Goal: Communication & Community: Participate in discussion

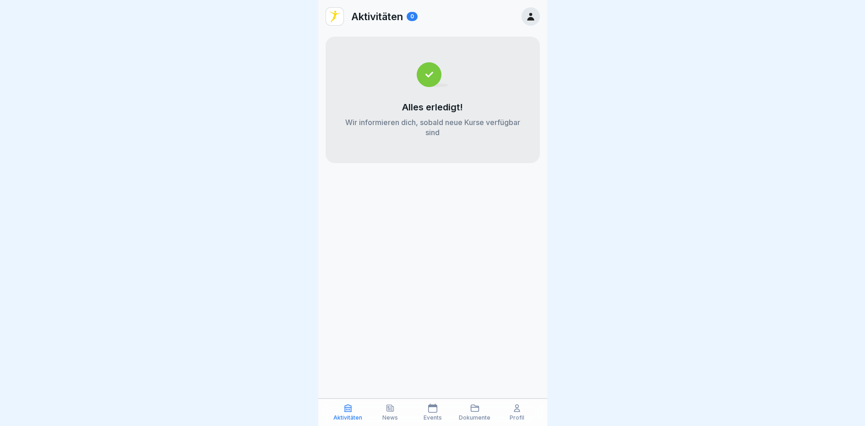
click at [385, 403] on icon at bounding box center [389, 407] width 9 height 9
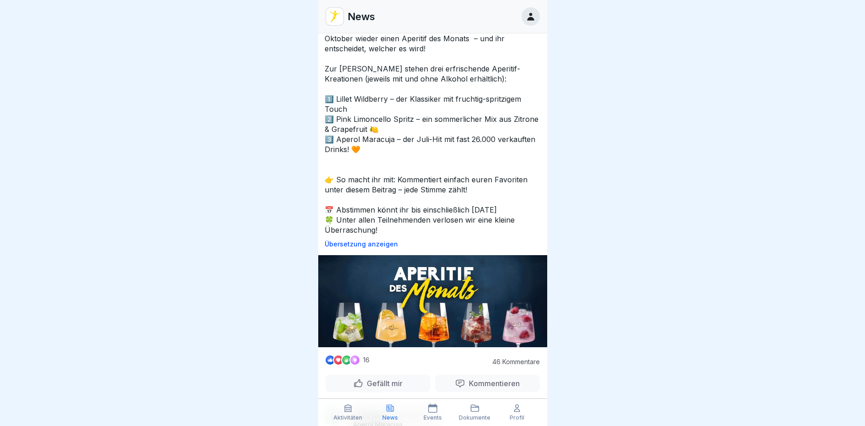
scroll to position [961, 0]
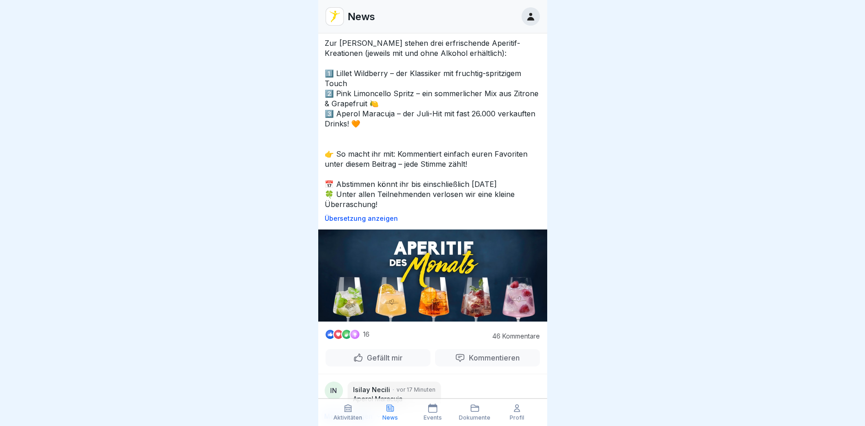
click at [496, 332] on p "46 Kommentare" at bounding box center [514, 335] width 50 height 7
click at [365, 330] on p "16" at bounding box center [366, 333] width 6 height 7
click at [353, 329] on div at bounding box center [354, 334] width 11 height 11
click at [368, 216] on p "Übersetzung anzeigen" at bounding box center [432, 218] width 216 height 7
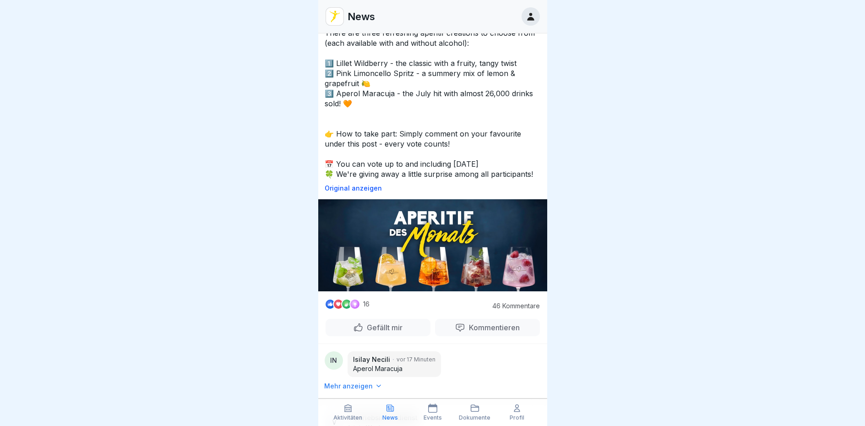
click at [356, 184] on p "Original anzeigen" at bounding box center [432, 187] width 216 height 7
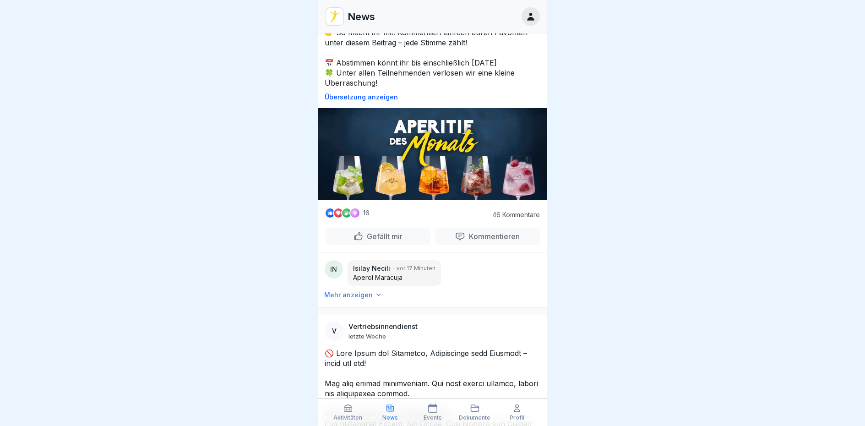
scroll to position [1098, 0]
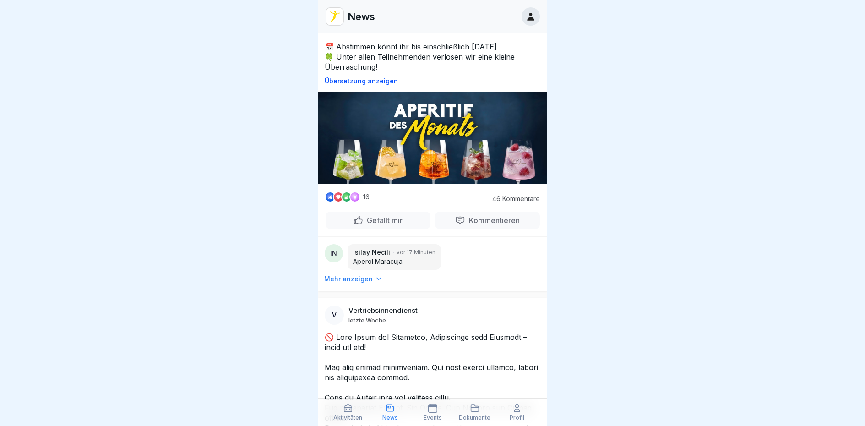
click at [484, 216] on p "Kommentieren" at bounding box center [492, 220] width 54 height 9
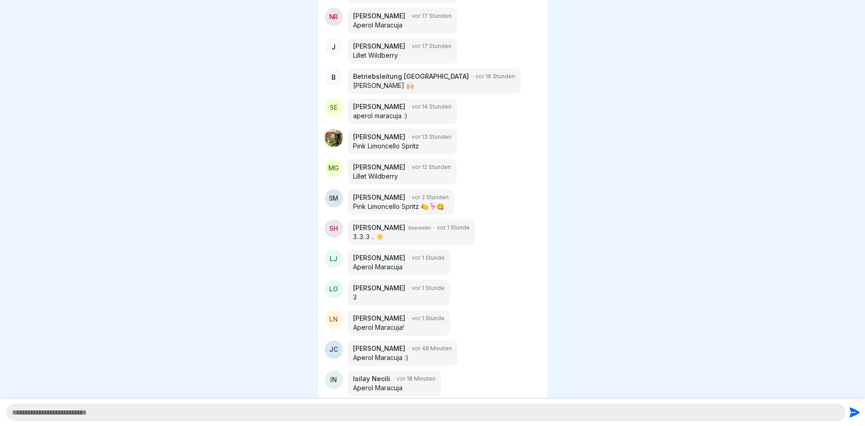
scroll to position [7, 0]
click at [319, 412] on textarea at bounding box center [425, 412] width 839 height 18
type textarea "**********"
click at [851, 413] on icon "submit" at bounding box center [854, 412] width 10 height 10
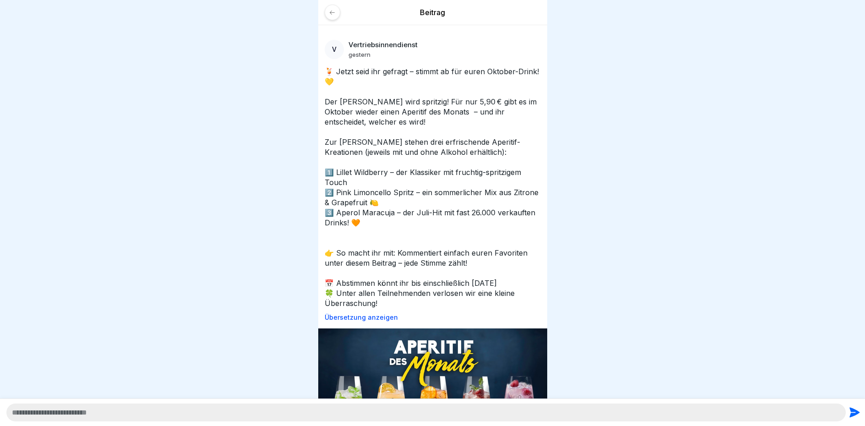
scroll to position [0, 0]
click at [336, 10] on div at bounding box center [332, 13] width 16 height 16
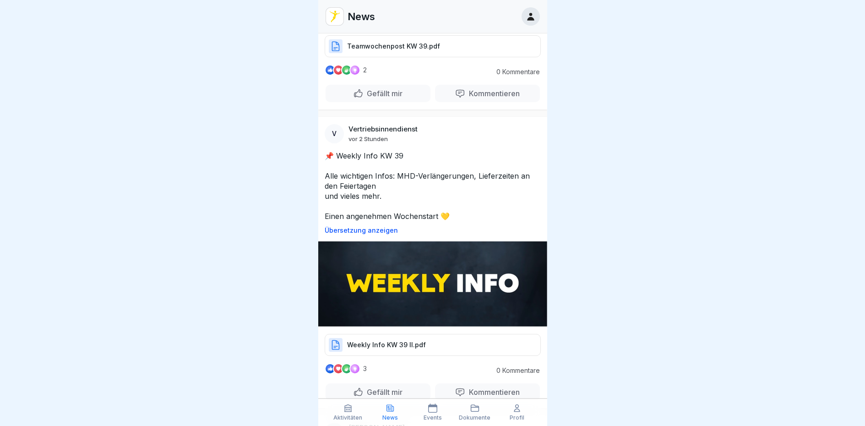
scroll to position [229, 0]
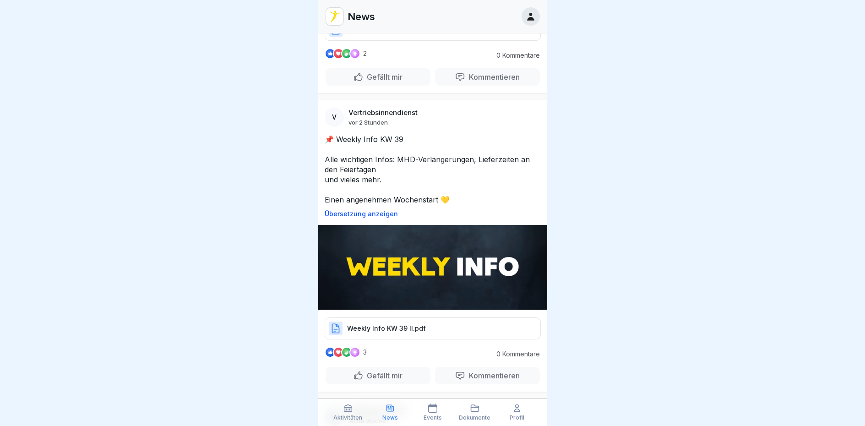
click at [393, 324] on p "Weekly Info KW 39 II.pdf" at bounding box center [386, 328] width 79 height 9
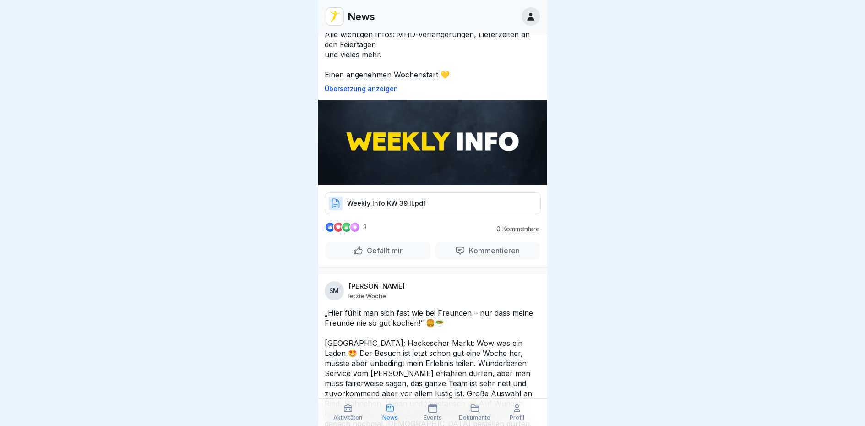
scroll to position [366, 0]
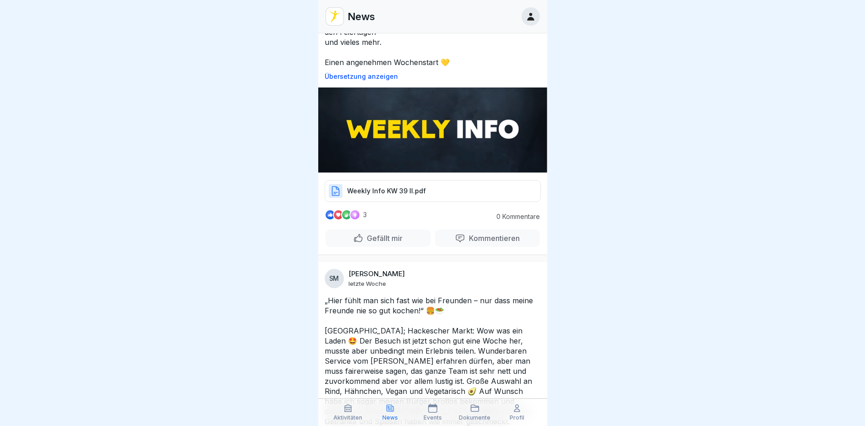
click at [391, 188] on p "Weekly Info KW 39 II.pdf" at bounding box center [386, 190] width 79 height 9
click at [390, 189] on p "Weekly Info KW 39 II.pdf" at bounding box center [386, 190] width 79 height 9
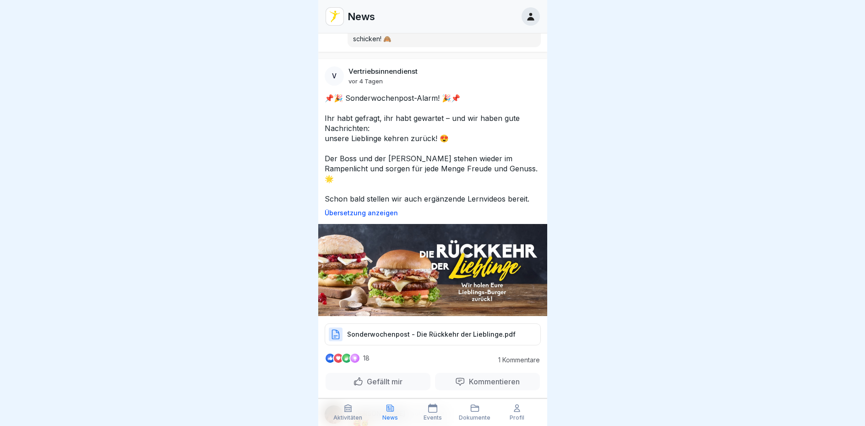
scroll to position [2426, 0]
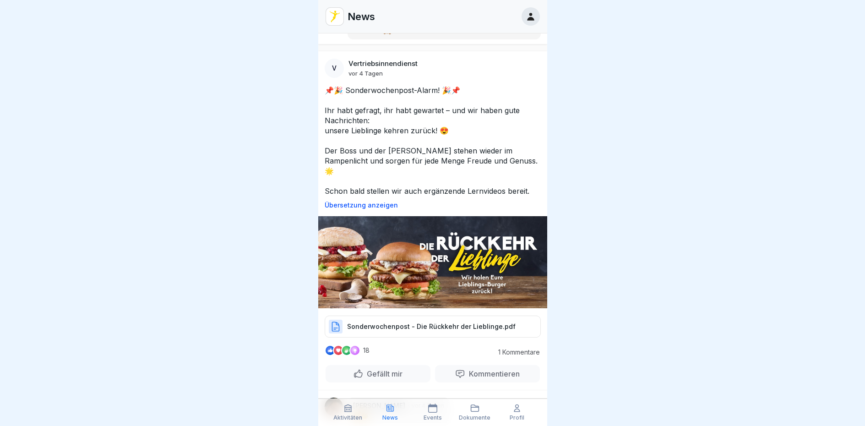
click at [438, 322] on p "Sonderwochenpost - Die Rückkehr der Lieblinge.pdf" at bounding box center [431, 326] width 168 height 9
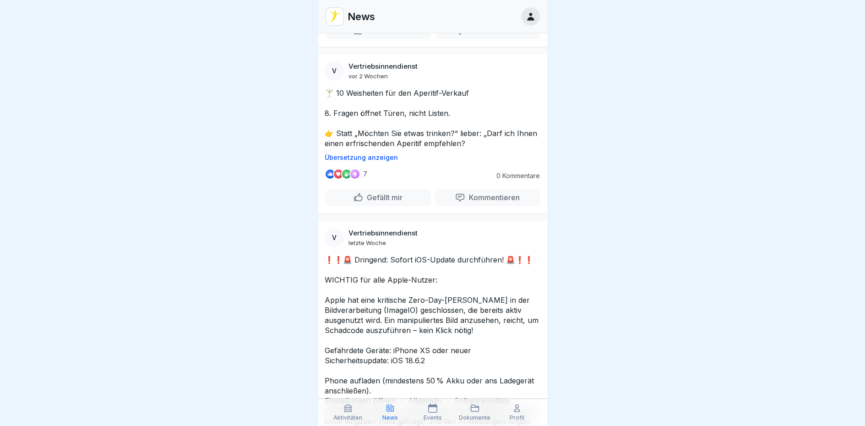
scroll to position [4897, 0]
